Goal: Register for event/course

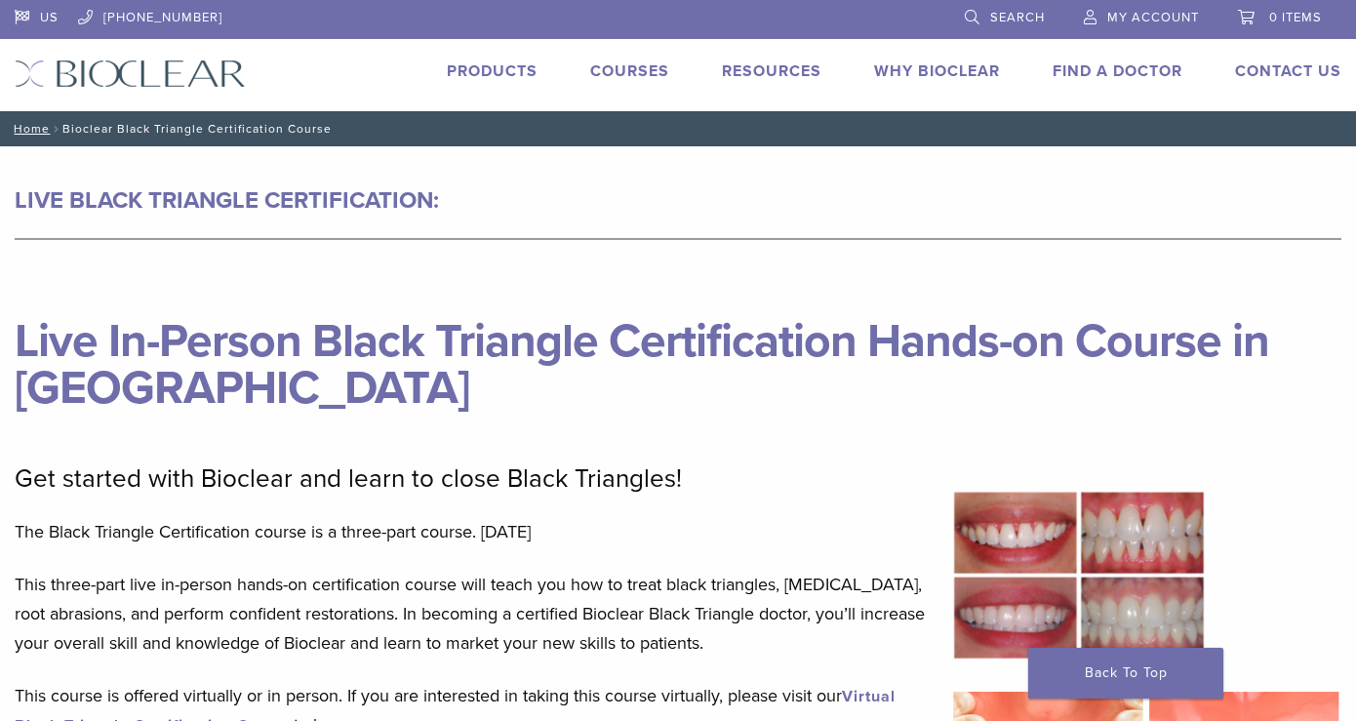
click at [635, 70] on link "Courses" at bounding box center [629, 71] width 79 height 20
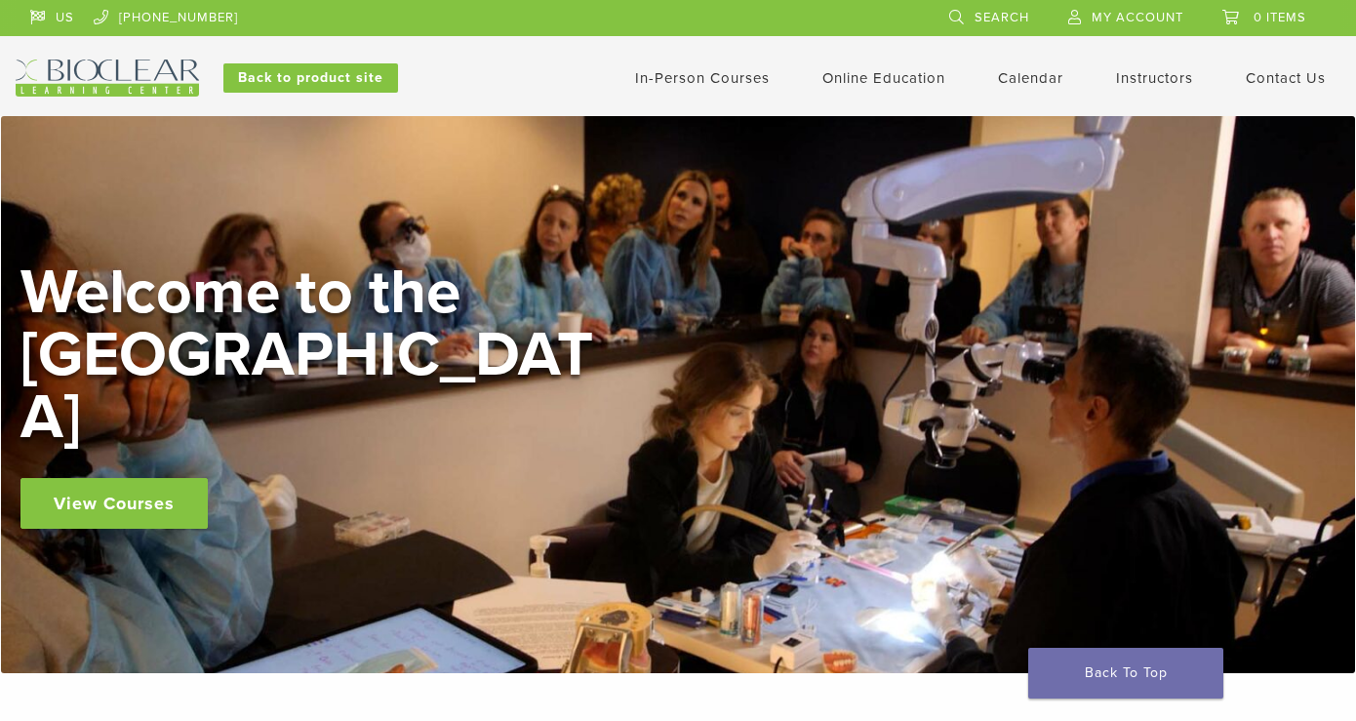
click at [712, 75] on link "In-Person Courses" at bounding box center [702, 78] width 135 height 18
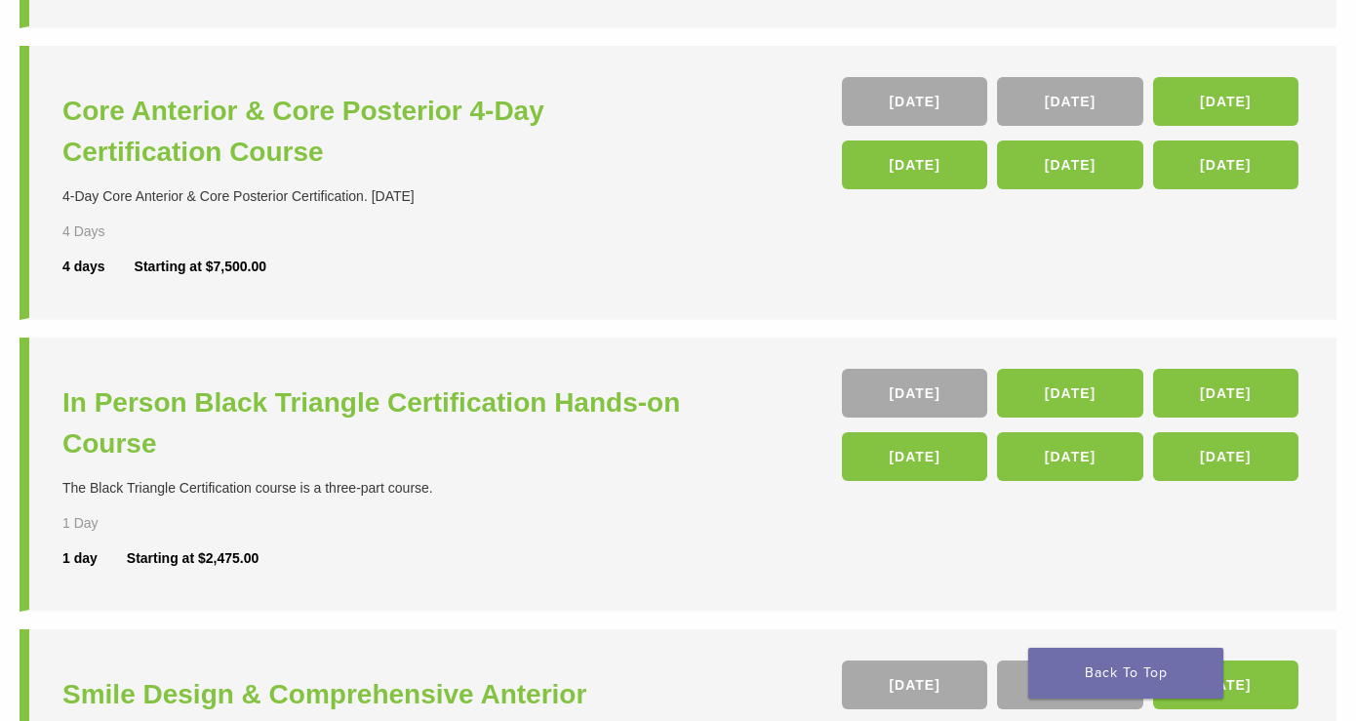
scroll to position [742, 0]
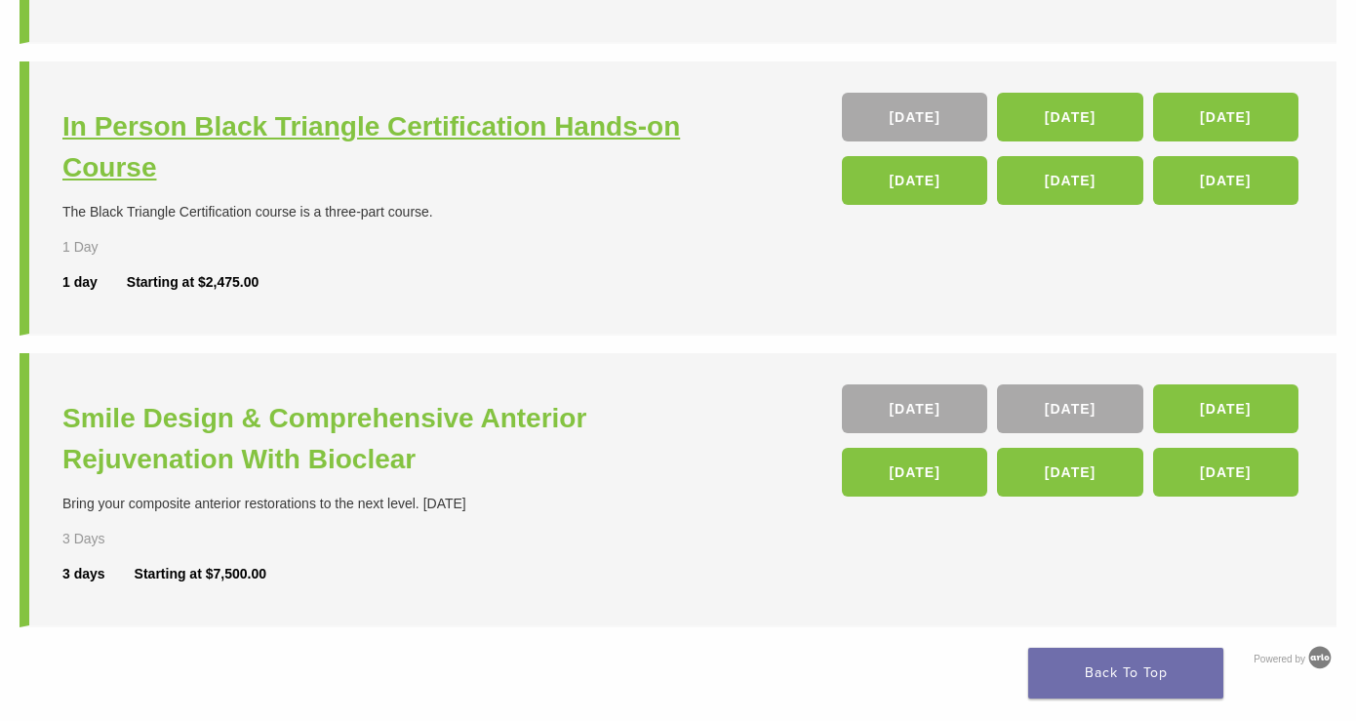
click at [533, 132] on h3 "In Person Black Triangle Certification Hands-on Course" at bounding box center [372, 147] width 620 height 82
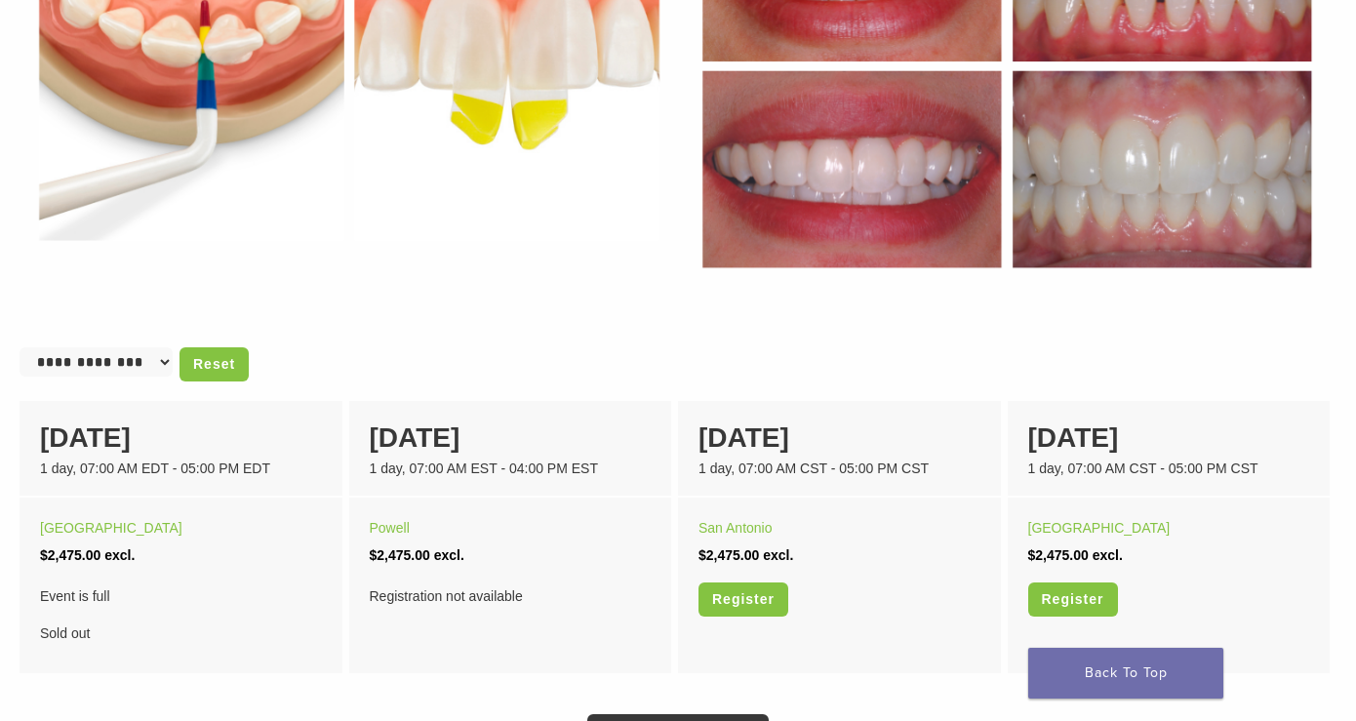
scroll to position [1119, 0]
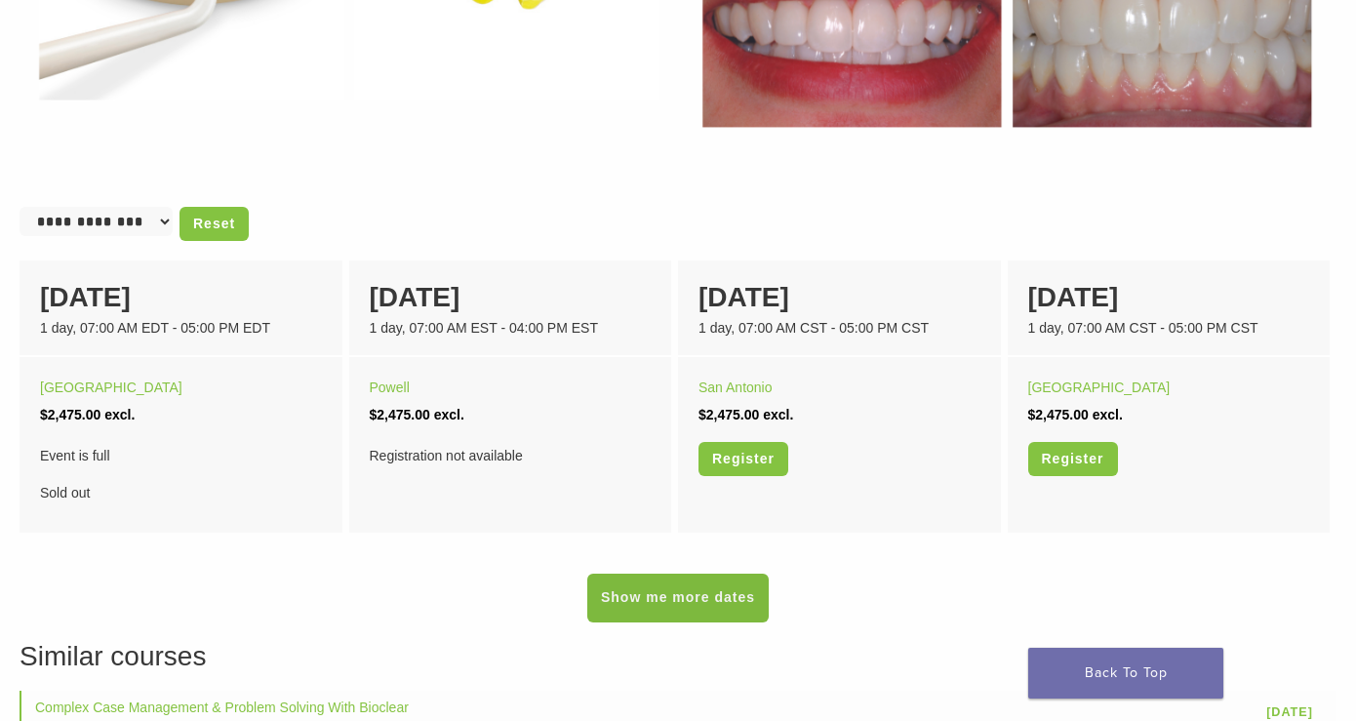
click at [644, 608] on link "Show me more dates" at bounding box center [677, 598] width 181 height 49
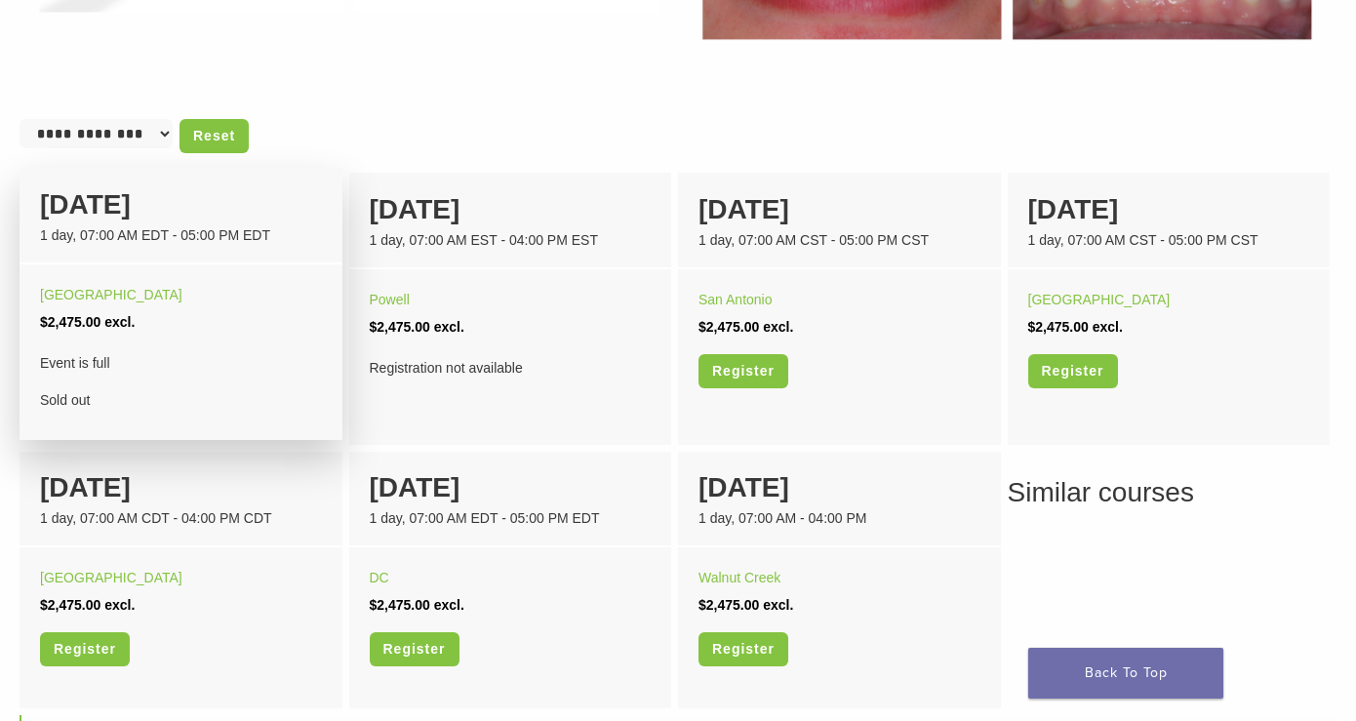
scroll to position [1209, 0]
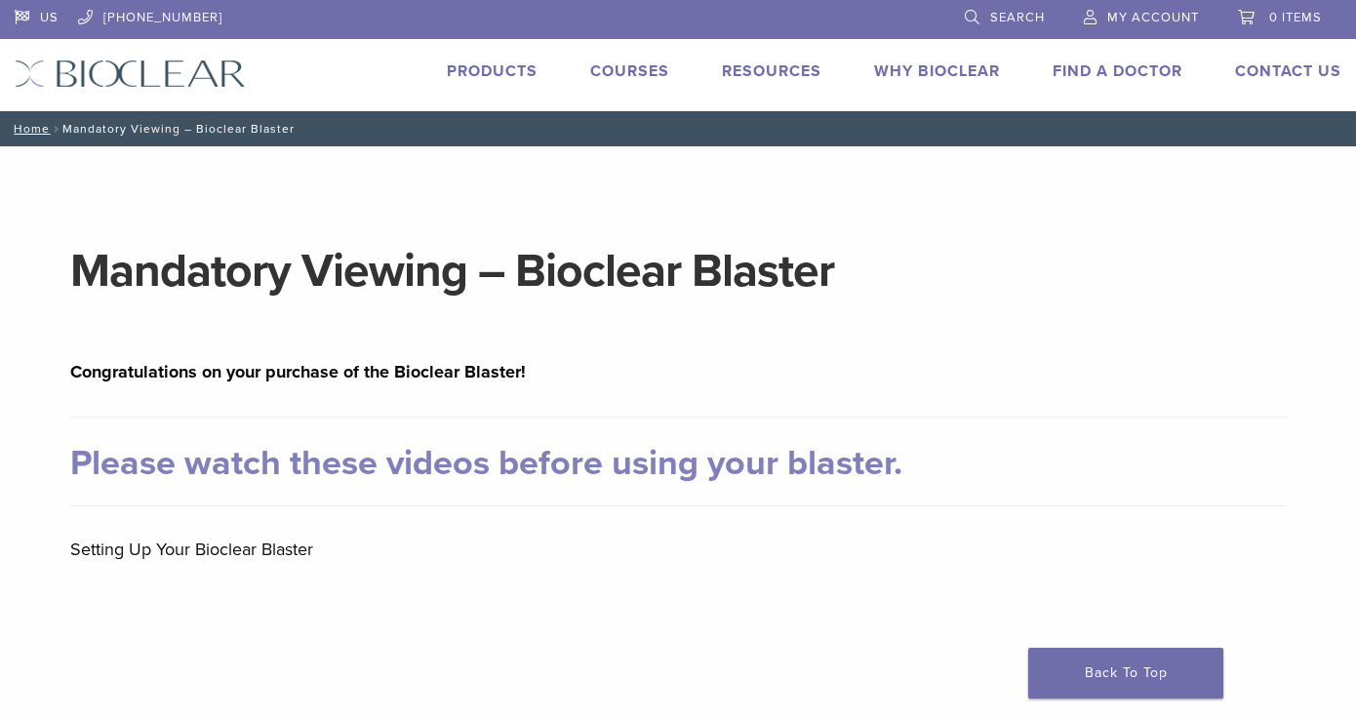
scroll to position [568, 0]
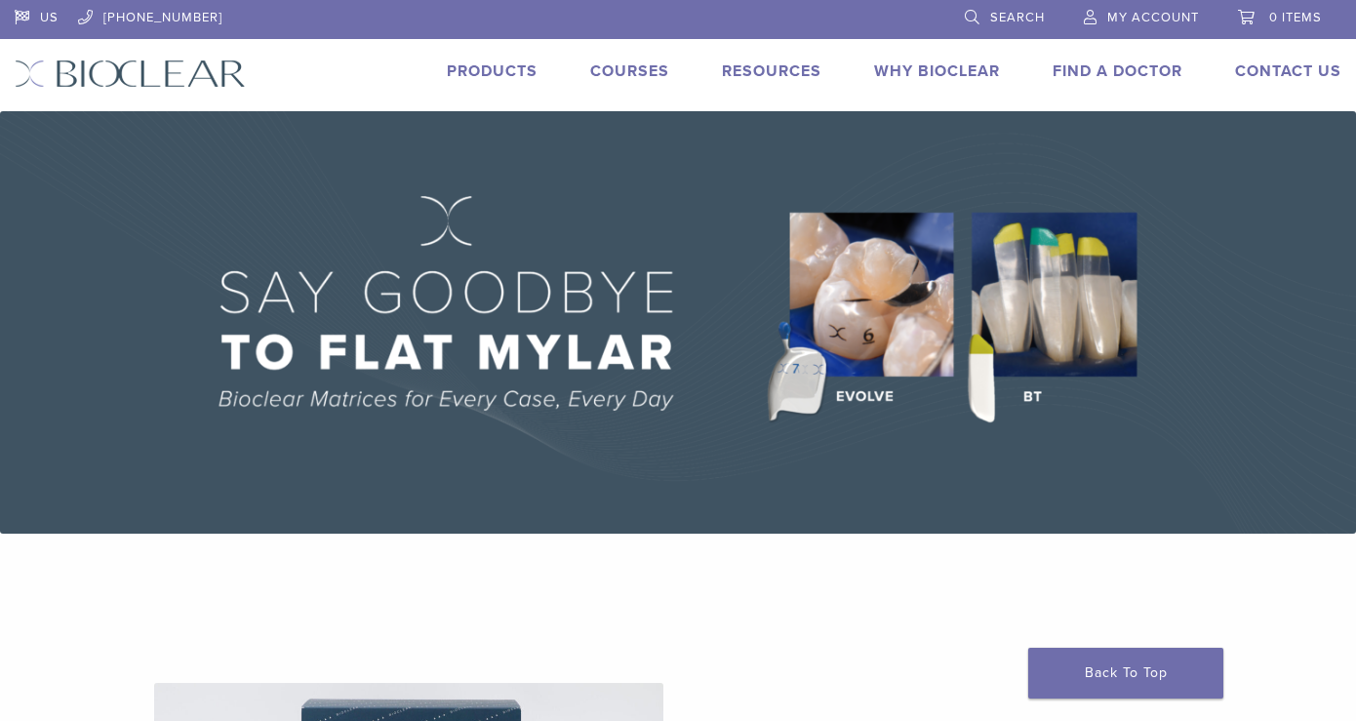
click at [641, 75] on link "Courses" at bounding box center [629, 71] width 79 height 20
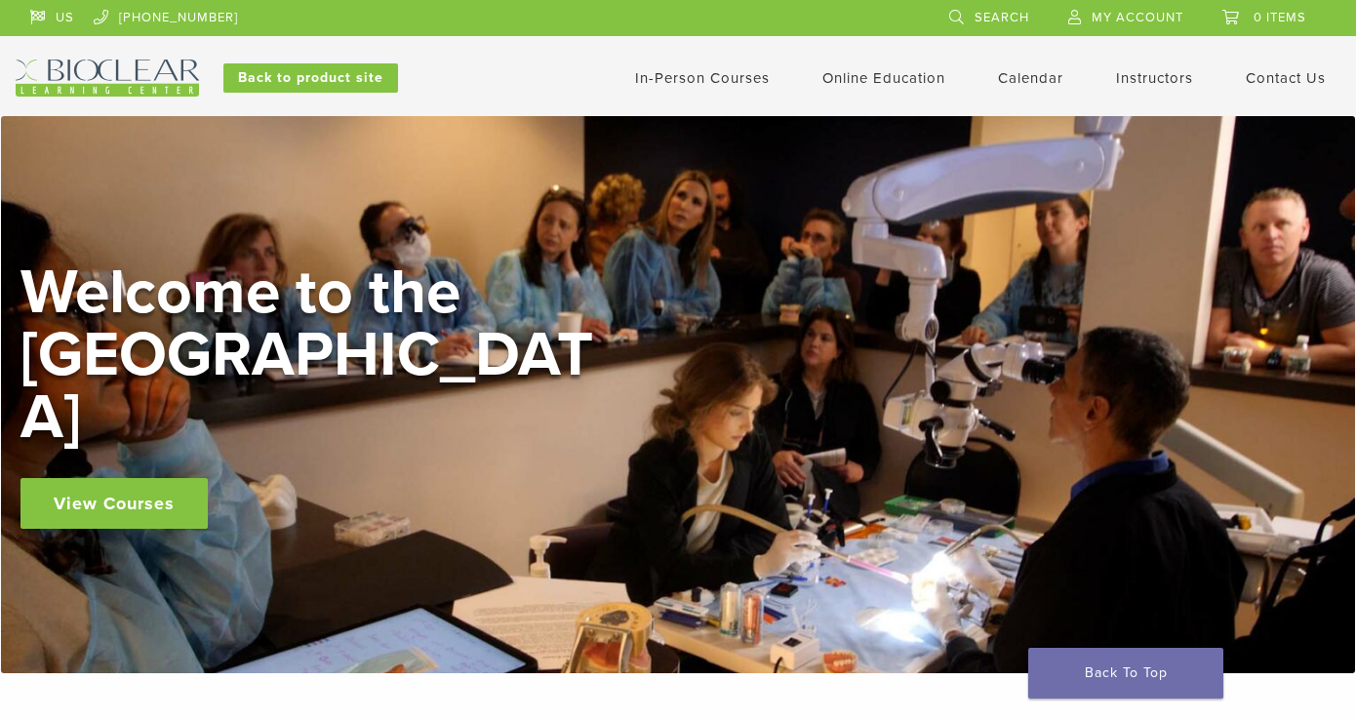
click at [712, 77] on link "In-Person Courses" at bounding box center [702, 78] width 135 height 18
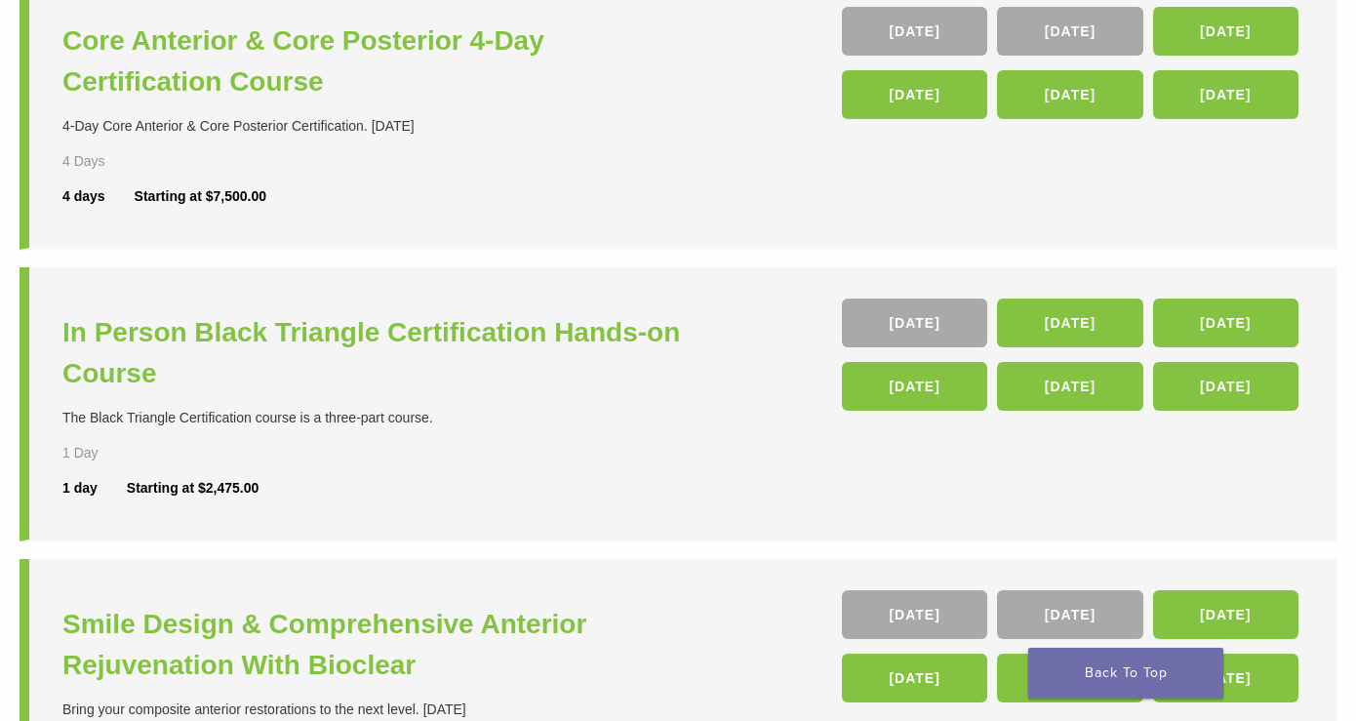
scroll to position [547, 0]
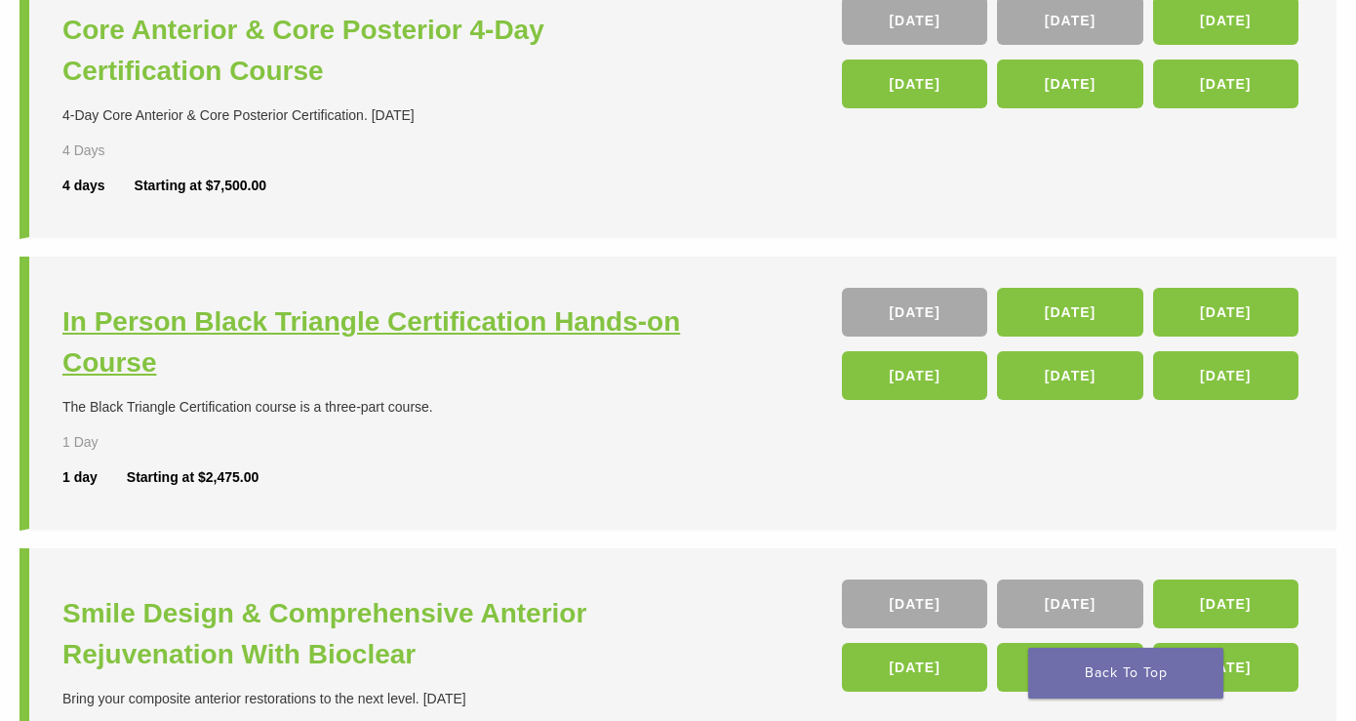
click at [480, 307] on h3 "In Person Black Triangle Certification Hands-on Course" at bounding box center [372, 342] width 620 height 82
